Goal: Transaction & Acquisition: Purchase product/service

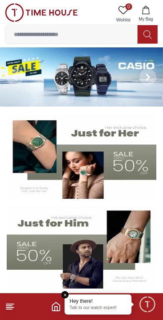
click at [28, 67] on button at bounding box center [15, 76] width 30 height 59
click at [67, 69] on img at bounding box center [81, 76] width 163 height 59
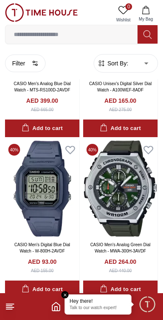
scroll to position [192, 0]
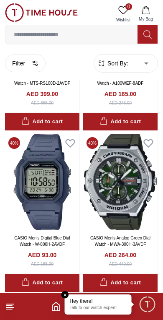
click at [10, 310] on icon at bounding box center [10, 306] width 10 height 10
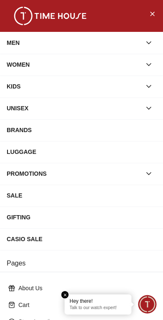
click at [36, 190] on div "SALE" at bounding box center [82, 195] width 150 height 15
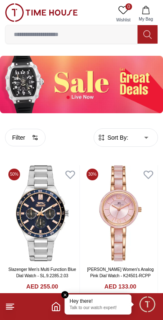
click at [13, 305] on icon at bounding box center [10, 306] width 10 height 10
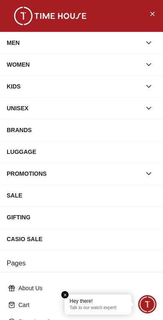
click at [46, 41] on div "MEN" at bounding box center [74, 42] width 135 height 15
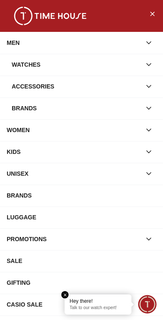
click at [43, 86] on div "Accessories" at bounding box center [77, 86] width 130 height 15
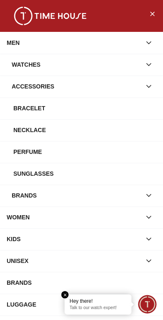
click at [34, 102] on div "Bracelet" at bounding box center [84, 108] width 143 height 15
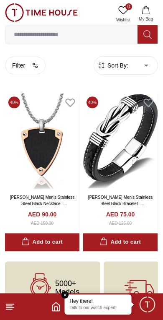
scroll to position [6, 0]
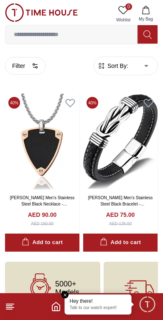
click at [21, 308] on footer at bounding box center [81, 306] width 163 height 27
click at [15, 305] on icon at bounding box center [10, 306] width 10 height 10
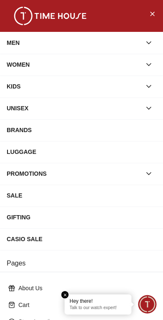
click at [55, 38] on div "MEN" at bounding box center [74, 42] width 135 height 15
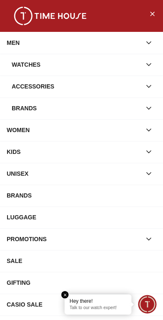
click at [36, 80] on div "Accessories" at bounding box center [77, 86] width 130 height 15
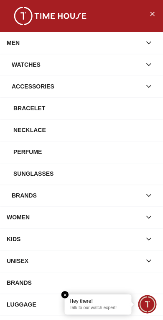
click at [32, 127] on div "Necklace" at bounding box center [84, 129] width 143 height 15
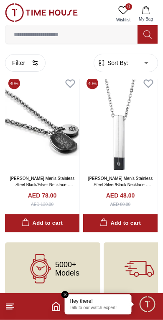
scroll to position [26, 0]
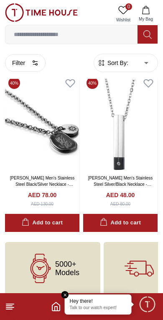
click at [6, 306] on icon at bounding box center [10, 306] width 10 height 10
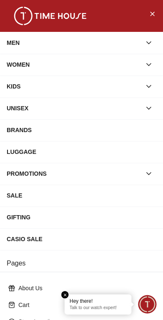
click at [26, 191] on div "SALE" at bounding box center [82, 195] width 150 height 15
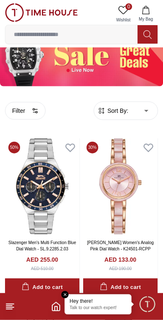
scroll to position [26, 0]
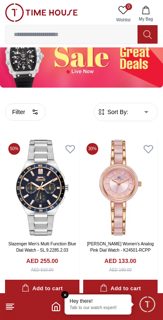
click at [28, 111] on button "Filter" at bounding box center [25, 112] width 41 height 18
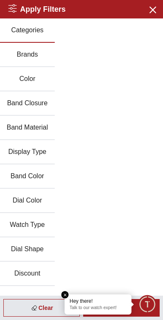
click at [18, 54] on button "Brands" at bounding box center [27, 55] width 55 height 24
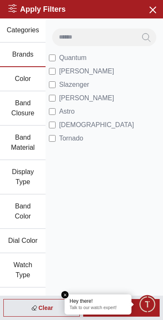
click at [67, 292] on em "Close tooltip" at bounding box center [66, 295] width 8 height 8
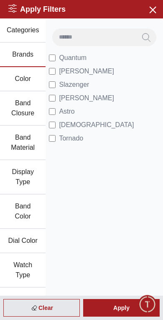
click at [112, 308] on div "Apply" at bounding box center [121, 308] width 77 height 18
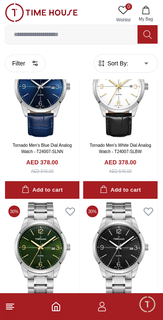
scroll to position [1568, 0]
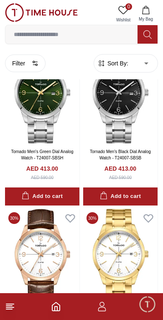
click at [54, 36] on input at bounding box center [71, 34] width 132 height 17
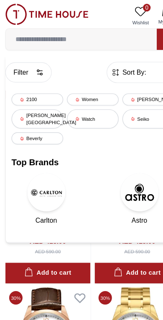
type input "*"
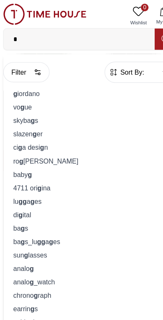
scroll to position [1624, 0]
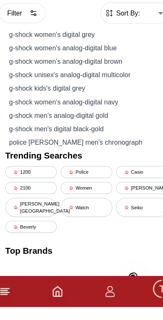
type input "****"
click at [28, 158] on div "g-shock men's digital black-gold" at bounding box center [81, 164] width 142 height 12
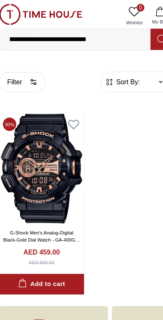
click at [101, 36] on input "**********" at bounding box center [71, 34] width 132 height 17
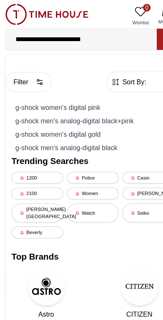
type input "**********"
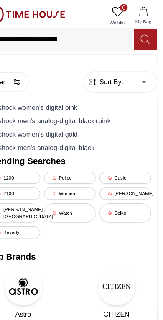
click at [144, 31] on icon at bounding box center [148, 35] width 8 height 10
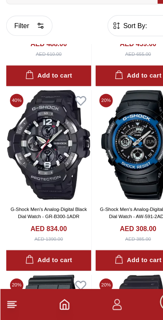
scroll to position [787, 0]
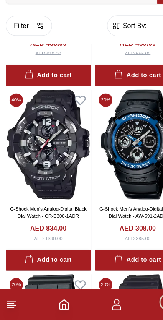
click at [38, 132] on img at bounding box center [42, 167] width 75 height 96
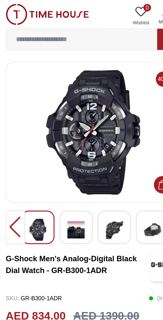
click at [65, 201] on img at bounding box center [66, 200] width 15 height 19
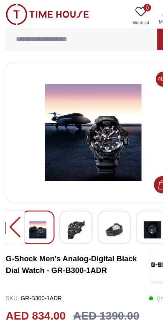
click at [65, 202] on img at bounding box center [66, 200] width 15 height 19
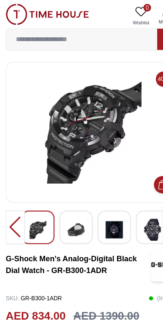
click at [98, 201] on img at bounding box center [100, 200] width 15 height 19
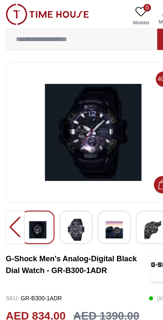
click at [128, 197] on img at bounding box center [133, 200] width 15 height 19
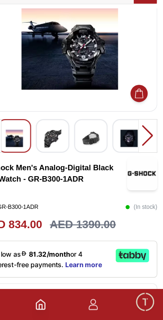
scroll to position [40, 0]
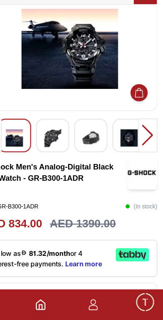
click at [97, 301] on icon "button" at bounding box center [102, 306] width 10 height 10
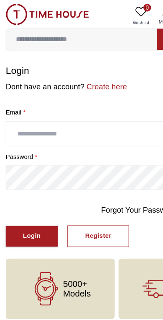
click at [89, 111] on input "text" at bounding box center [81, 116] width 153 height 21
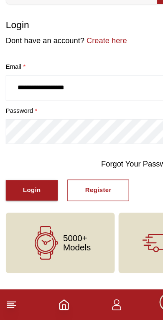
type input "**********"
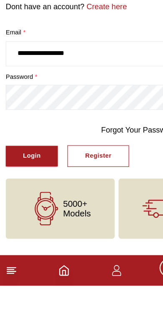
click at [34, 202] on div "Login" at bounding box center [28, 207] width 16 height 10
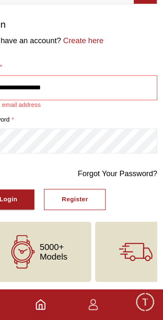
click at [73, 205] on button "Register" at bounding box center [86, 214] width 54 height 19
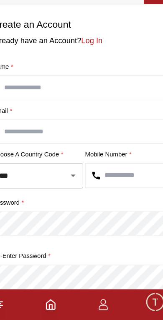
click at [71, 189] on icon "Open" at bounding box center [76, 194] width 10 height 10
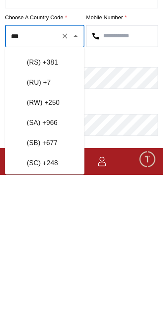
scroll to position [3784, 0]
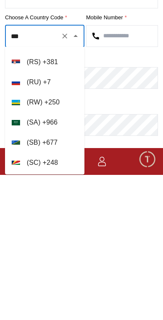
click at [53, 257] on li "( SA ) + 966" at bounding box center [45, 267] width 80 height 20
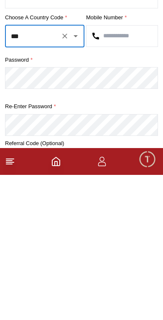
type input "***"
click at [119, 171] on input "text" at bounding box center [122, 181] width 71 height 21
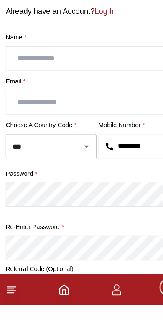
type input "*********"
click at [74, 94] on input "text" at bounding box center [81, 104] width 153 height 21
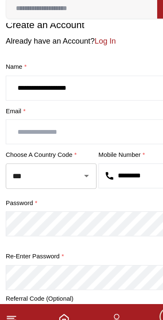
type input "**********"
click at [70, 132] on input "text" at bounding box center [81, 142] width 153 height 21
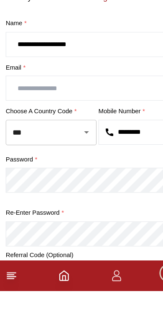
type input "*"
type input "*********"
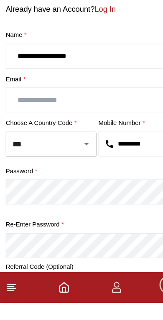
click at [63, 132] on input "text" at bounding box center [81, 142] width 153 height 21
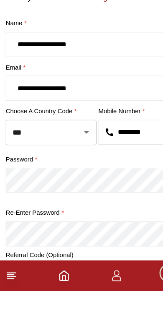
type input "**********"
click at [93, 94] on input "**********" at bounding box center [81, 104] width 153 height 21
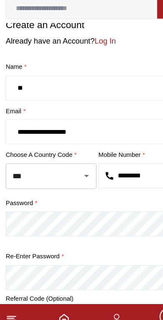
type input "*"
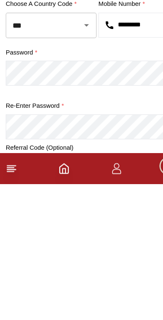
type input "**********"
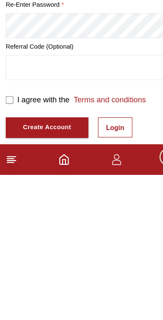
scroll to position [155, 0]
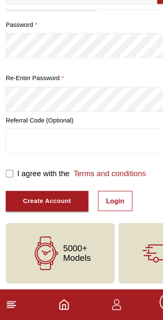
click at [58, 211] on div "Create Account" at bounding box center [41, 216] width 42 height 10
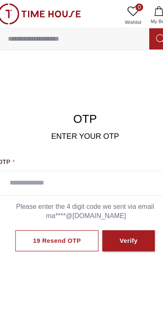
click at [96, 158] on input "text" at bounding box center [81, 160] width 153 height 21
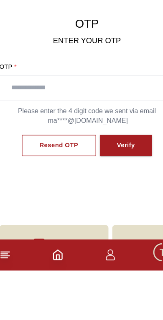
scroll to position [43, 0]
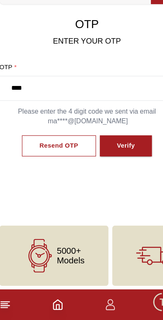
type input "****"
click at [118, 158] on button "Verify" at bounding box center [116, 167] width 46 height 19
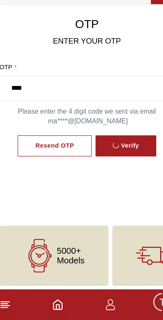
scroll to position [44, 0]
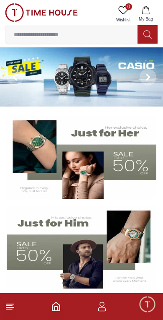
click at [59, 67] on img at bounding box center [81, 76] width 163 height 59
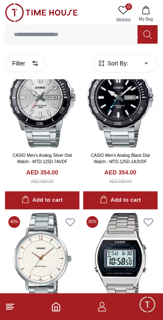
scroll to position [436, 0]
click at [45, 30] on input at bounding box center [71, 34] width 132 height 17
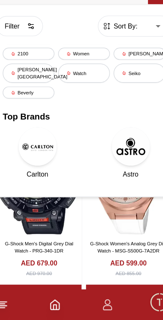
scroll to position [661, 0]
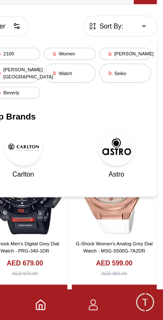
click at [129, 21] on body "100% Genuine products with International Warranty Shop From [GEOGRAPHIC_DATA] |…" at bounding box center [81, 268] width 163 height 1858
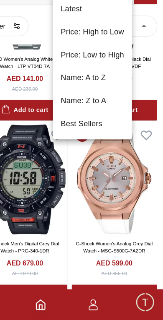
click at [121, 25] on div at bounding box center [81, 160] width 163 height 320
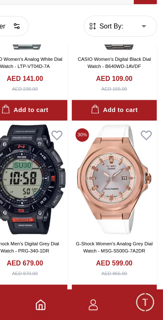
click at [131, 22] on body "100% Genuine products with International Warranty Shop From [GEOGRAPHIC_DATA] |…" at bounding box center [81, 268] width 163 height 1858
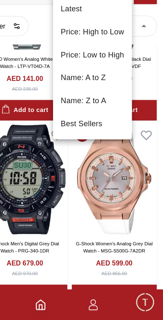
click at [47, 176] on div at bounding box center [81, 160] width 163 height 320
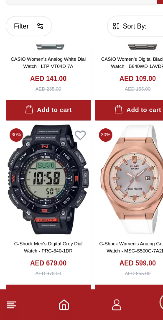
click at [31, 54] on button "Filter" at bounding box center [25, 63] width 41 height 18
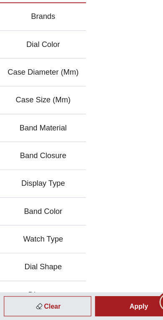
scroll to position [0, 0]
click at [53, 43] on button "Brands" at bounding box center [37, 55] width 75 height 24
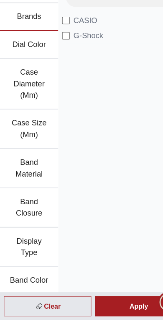
click at [115, 299] on div "Apply" at bounding box center [121, 308] width 77 height 18
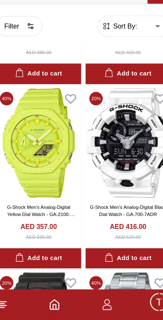
scroll to position [1338, 0]
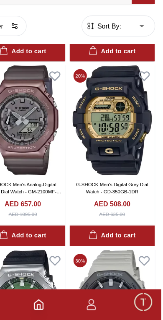
scroll to position [2973, 1]
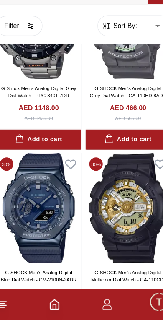
scroll to position [4182, 0]
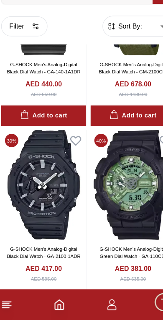
scroll to position [5170, 0]
click at [36, 153] on img at bounding box center [42, 201] width 75 height 96
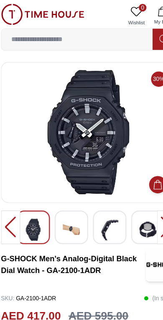
click at [59, 196] on img at bounding box center [66, 200] width 15 height 19
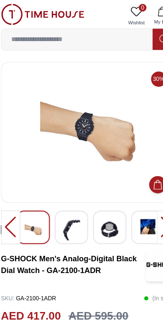
click at [63, 202] on img at bounding box center [66, 200] width 15 height 19
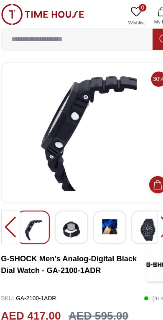
click at [93, 193] on img at bounding box center [100, 198] width 15 height 14
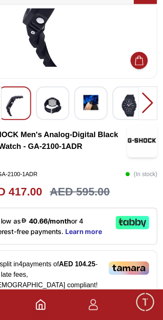
scroll to position [69, 0]
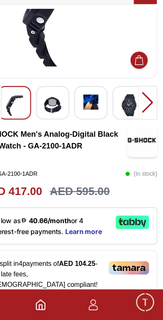
click at [135, 292] on span "Minimize live chat window" at bounding box center [147, 304] width 24 height 24
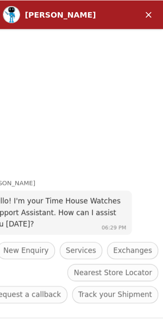
scroll to position [27, 0]
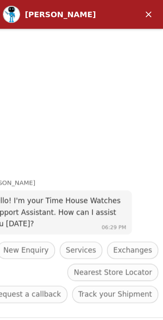
click at [128, 11] on em "Minimize" at bounding box center [127, 12] width 17 height 17
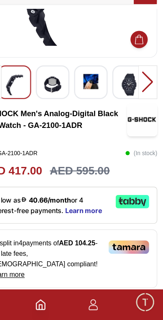
scroll to position [88, 0]
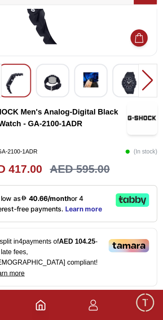
click at [52, 302] on icon "Home" at bounding box center [56, 306] width 8 height 8
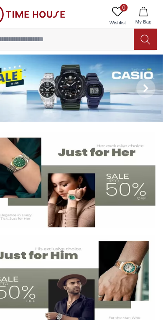
click at [103, 67] on img at bounding box center [81, 76] width 163 height 59
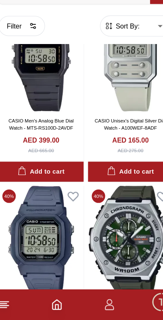
scroll to position [125, 0]
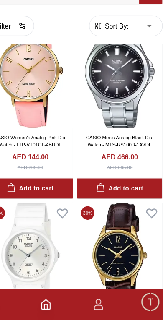
scroll to position [2850, 0]
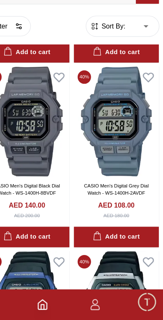
scroll to position [4582, 0]
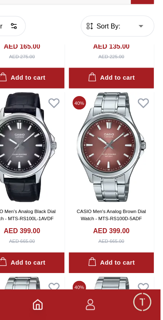
scroll to position [5853, 2]
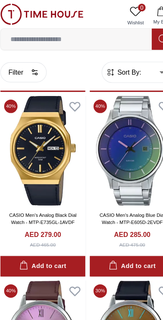
scroll to position [6689, 0]
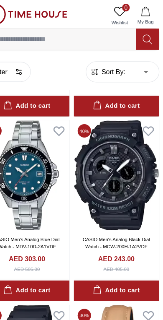
scroll to position [8602, 0]
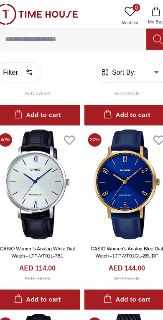
click at [86, 32] on input at bounding box center [71, 34] width 132 height 17
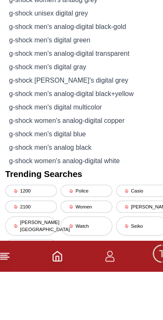
type input "****"
click at [38, 205] on div "g-shock men's analog black" at bounding box center [81, 211] width 142 height 12
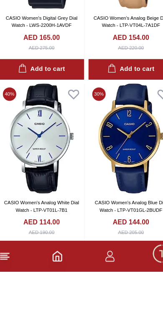
scroll to position [0, 0]
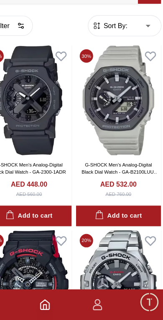
scroll to position [1309, 0]
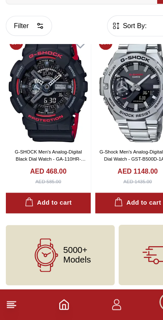
scroll to position [1481, 0]
click at [5, 301] on icon at bounding box center [10, 306] width 10 height 10
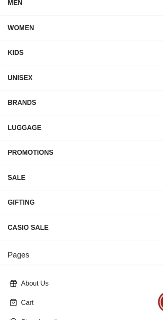
click at [20, 188] on div "SALE" at bounding box center [82, 195] width 150 height 15
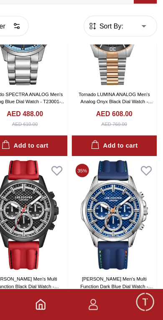
scroll to position [953, 0]
